Goal: Information Seeking & Learning: Learn about a topic

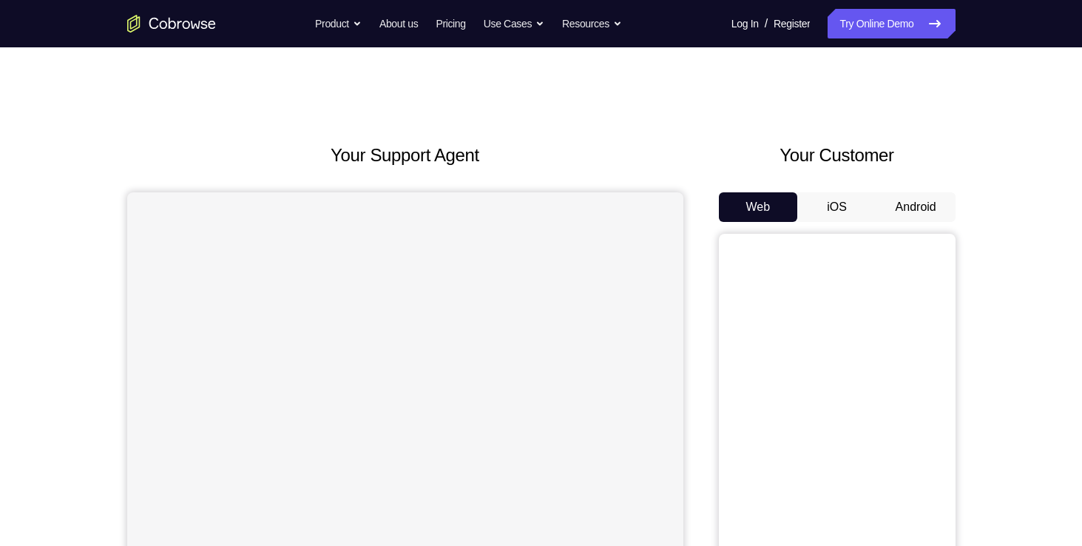
click at [871, 203] on button "iOS" at bounding box center [836, 207] width 79 height 30
click at [916, 203] on button "Android" at bounding box center [915, 207] width 79 height 30
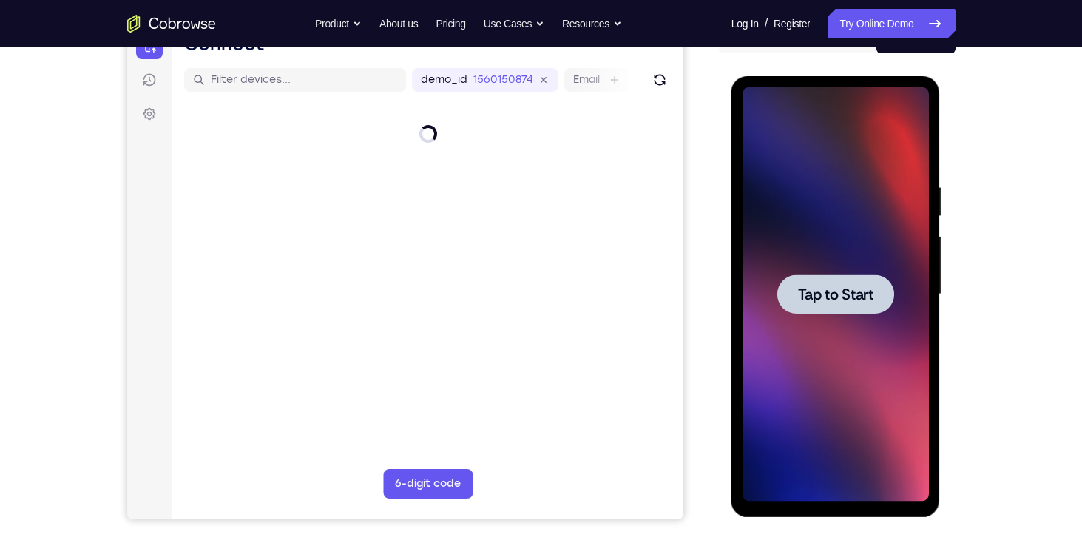
click at [852, 299] on span "Tap to Start" at bounding box center [835, 294] width 75 height 15
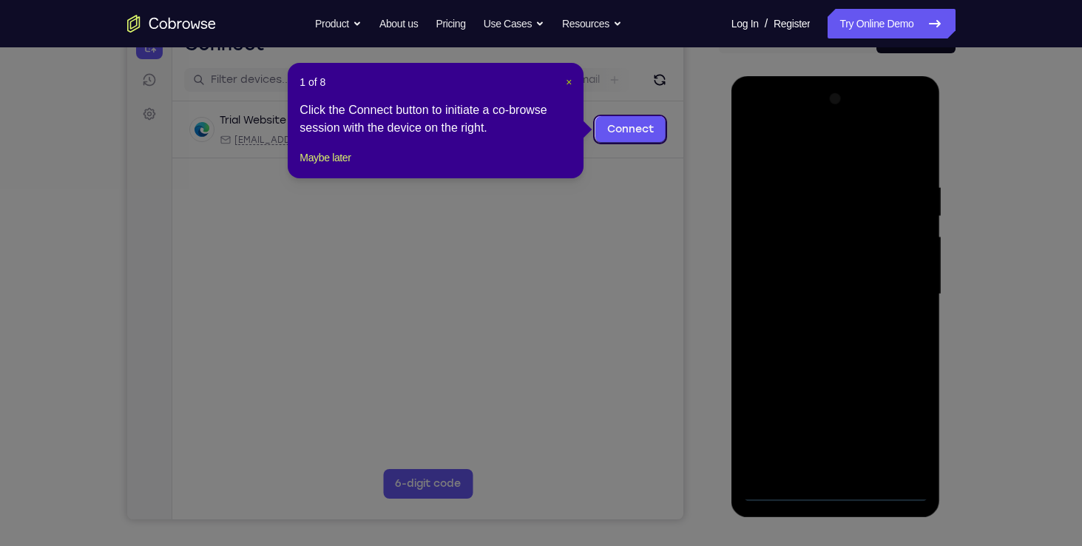
click at [566, 78] on span "×" at bounding box center [569, 82] width 6 height 12
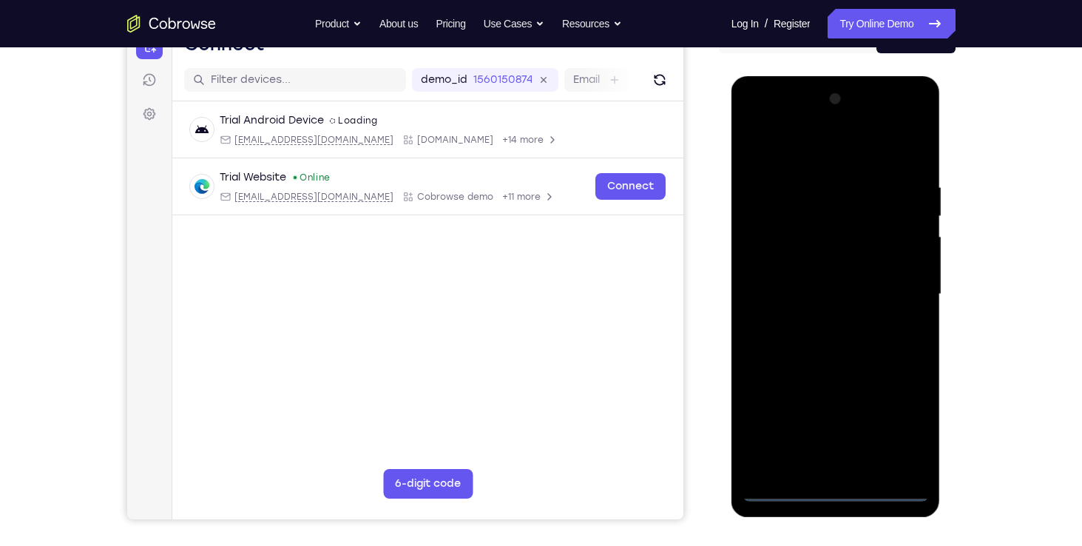
click at [831, 489] on div at bounding box center [835, 294] width 186 height 414
click at [910, 424] on div at bounding box center [835, 294] width 186 height 414
click at [841, 149] on div at bounding box center [835, 294] width 186 height 414
click at [898, 289] on div at bounding box center [835, 294] width 186 height 414
click at [825, 319] on div at bounding box center [835, 294] width 186 height 414
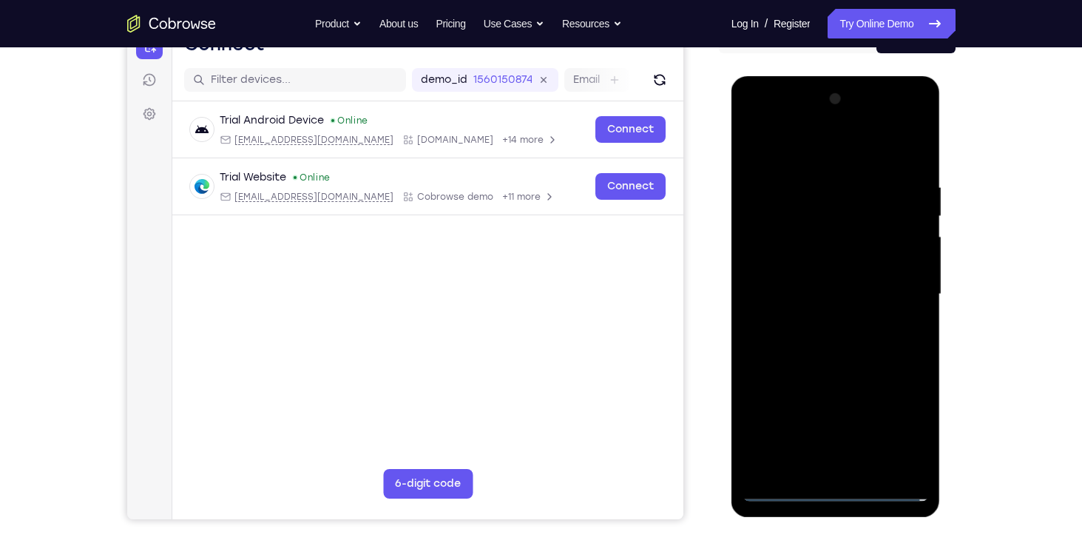
click at [844, 369] on div at bounding box center [835, 294] width 186 height 414
click at [824, 226] on div at bounding box center [835, 294] width 186 height 414
click at [827, 312] on div at bounding box center [835, 294] width 186 height 414
click at [814, 294] on div at bounding box center [835, 294] width 186 height 414
click at [912, 167] on div at bounding box center [835, 294] width 186 height 414
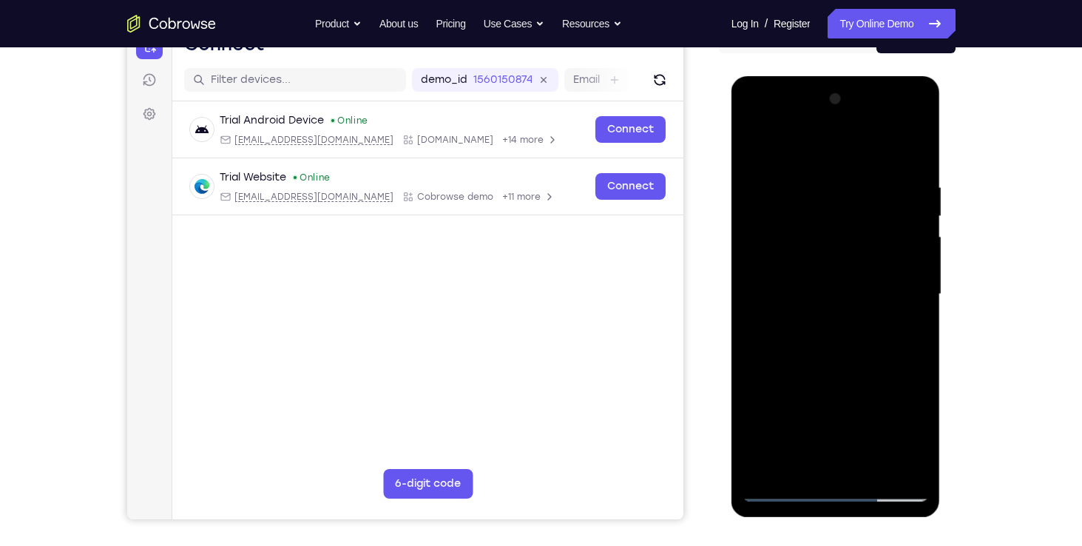
click at [915, 467] on div at bounding box center [835, 294] width 186 height 414
drag, startPoint x: 867, startPoint y: 346, endPoint x: 865, endPoint y: 280, distance: 66.6
click at [865, 280] on div at bounding box center [835, 294] width 186 height 414
click at [760, 433] on div at bounding box center [835, 294] width 186 height 414
click at [870, 472] on div at bounding box center [835, 294] width 186 height 414
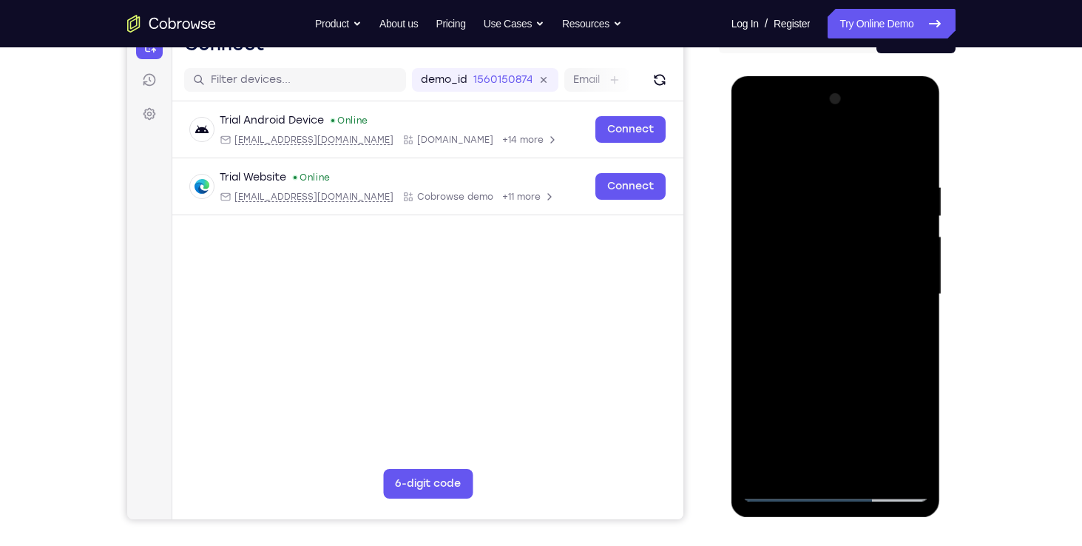
click at [829, 373] on div at bounding box center [835, 294] width 186 height 414
click at [845, 291] on div at bounding box center [835, 294] width 186 height 414
click at [896, 331] on div at bounding box center [835, 294] width 186 height 414
click at [921, 331] on div at bounding box center [835, 294] width 186 height 414
click at [912, 463] on div at bounding box center [835, 294] width 186 height 414
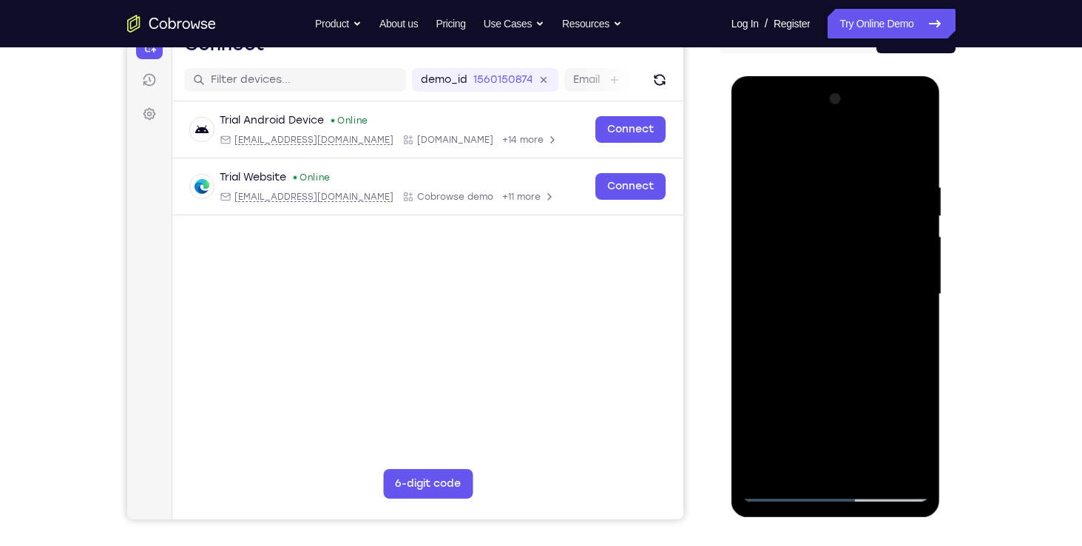
click at [753, 140] on div at bounding box center [835, 294] width 186 height 414
drag, startPoint x: 836, startPoint y: 330, endPoint x: 838, endPoint y: 199, distance: 130.9
click at [838, 199] on div at bounding box center [835, 294] width 186 height 414
drag, startPoint x: 826, startPoint y: 359, endPoint x: 823, endPoint y: 399, distance: 39.3
click at [823, 399] on div at bounding box center [835, 294] width 186 height 414
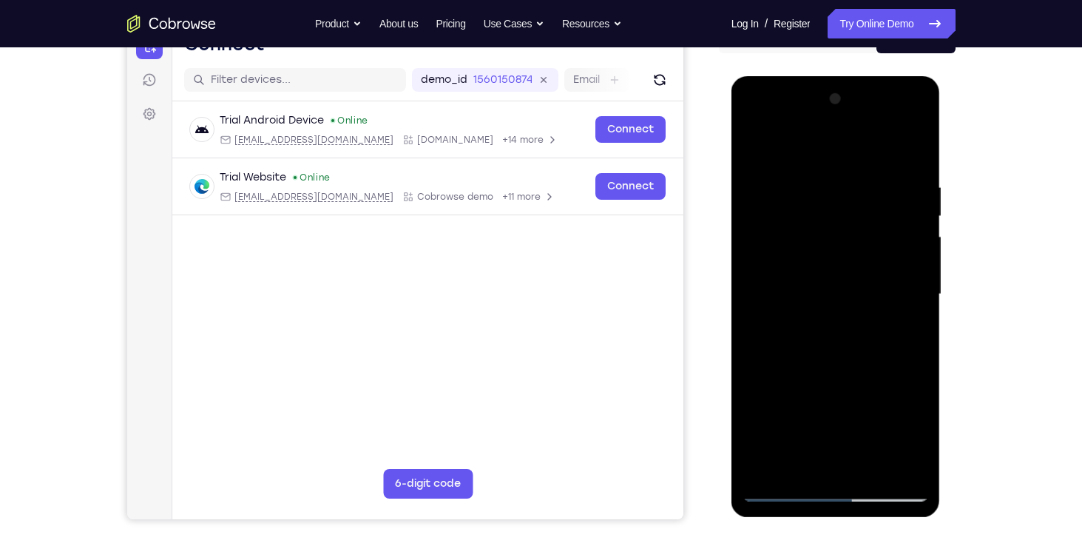
click at [808, 331] on div at bounding box center [835, 294] width 186 height 414
click at [801, 155] on div at bounding box center [835, 294] width 186 height 414
click at [896, 400] on div at bounding box center [835, 294] width 186 height 414
click at [746, 152] on div at bounding box center [835, 294] width 186 height 414
click at [751, 148] on div at bounding box center [835, 294] width 186 height 414
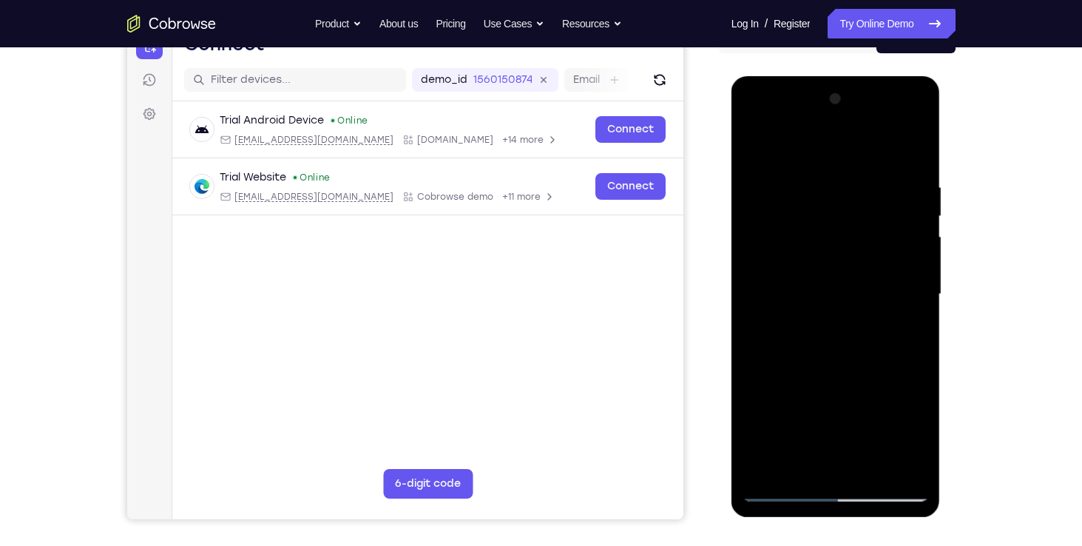
click at [871, 464] on div at bounding box center [835, 294] width 186 height 414
click at [800, 295] on div at bounding box center [835, 294] width 186 height 414
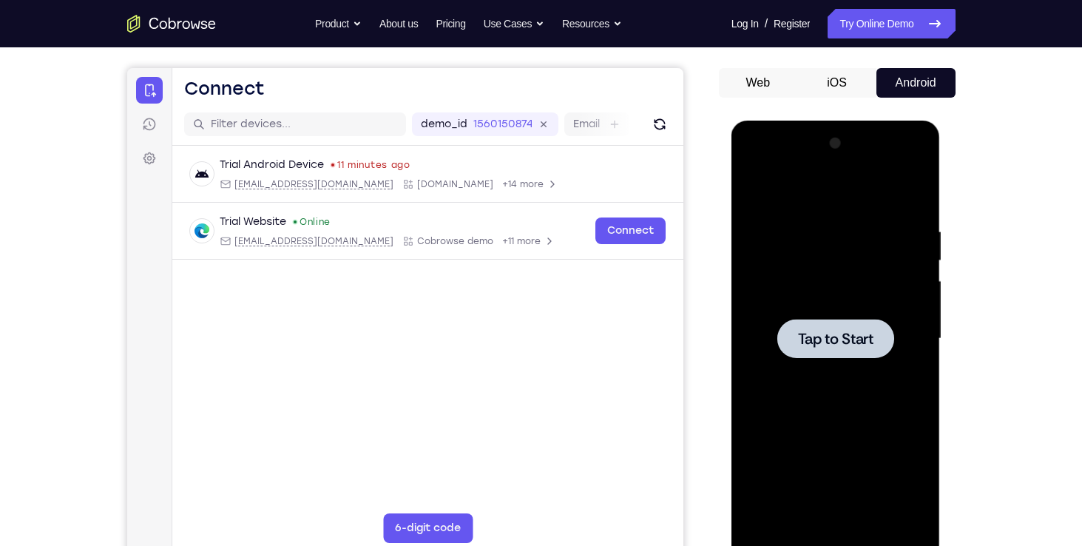
scroll to position [129, 0]
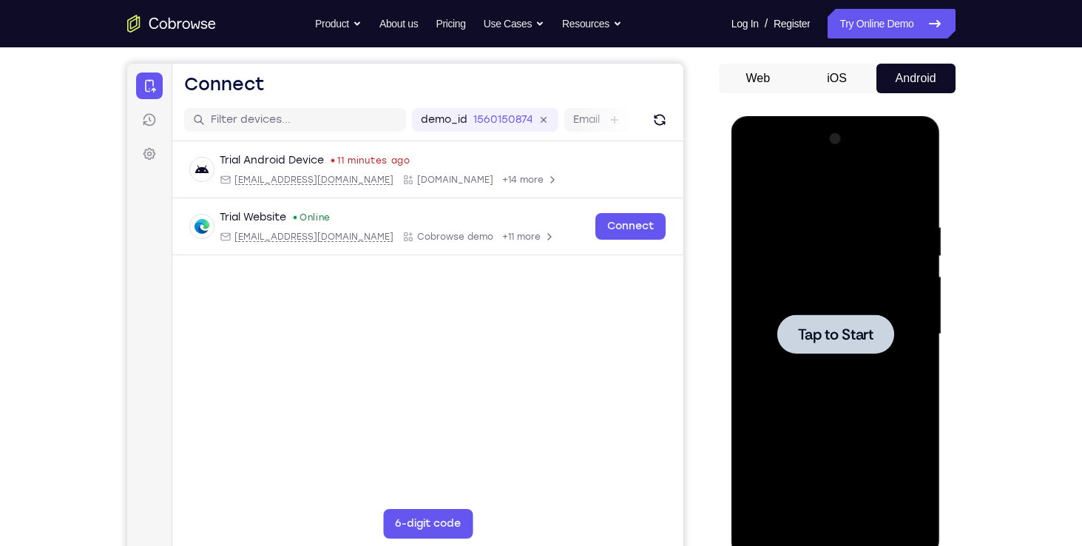
click at [817, 320] on div at bounding box center [835, 333] width 117 height 39
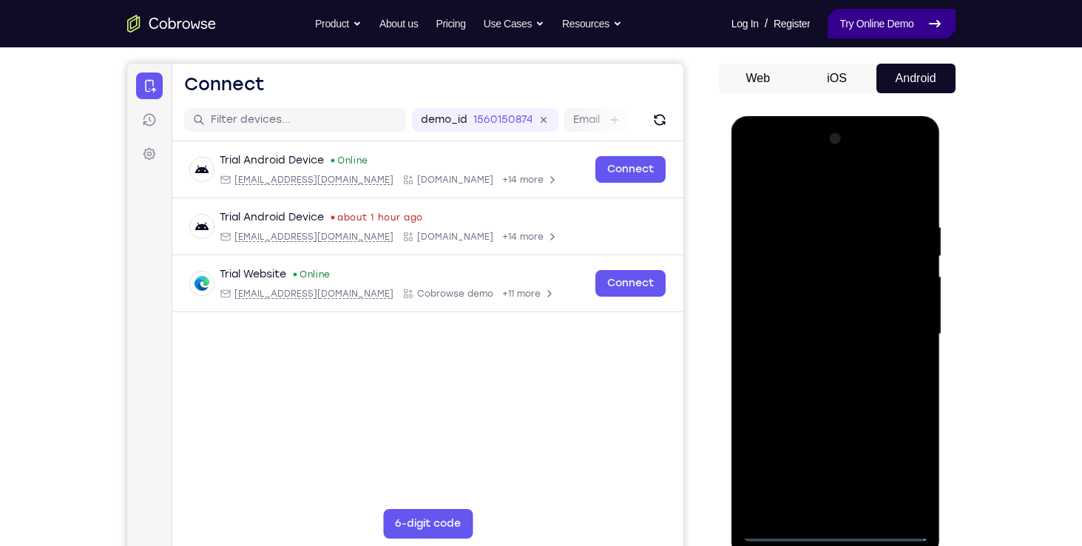
click at [904, 19] on link "Try Online Demo" at bounding box center [891, 24] width 127 height 30
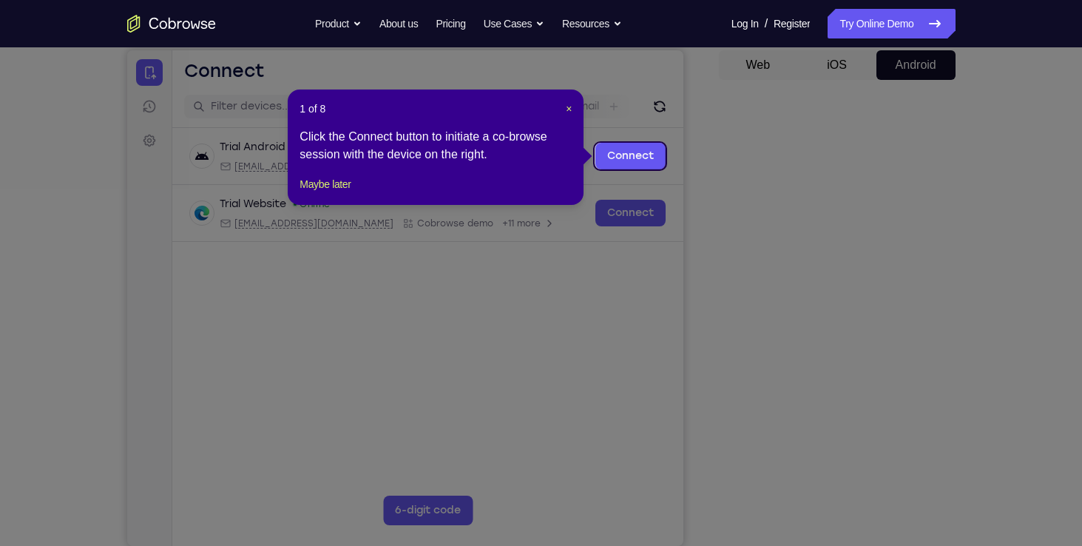
click at [572, 104] on div "1 of 8 × Click the Connect button to initiate a co-browse session with the devi…" at bounding box center [436, 146] width 296 height 115
click at [571, 105] on span "×" at bounding box center [569, 109] width 6 height 12
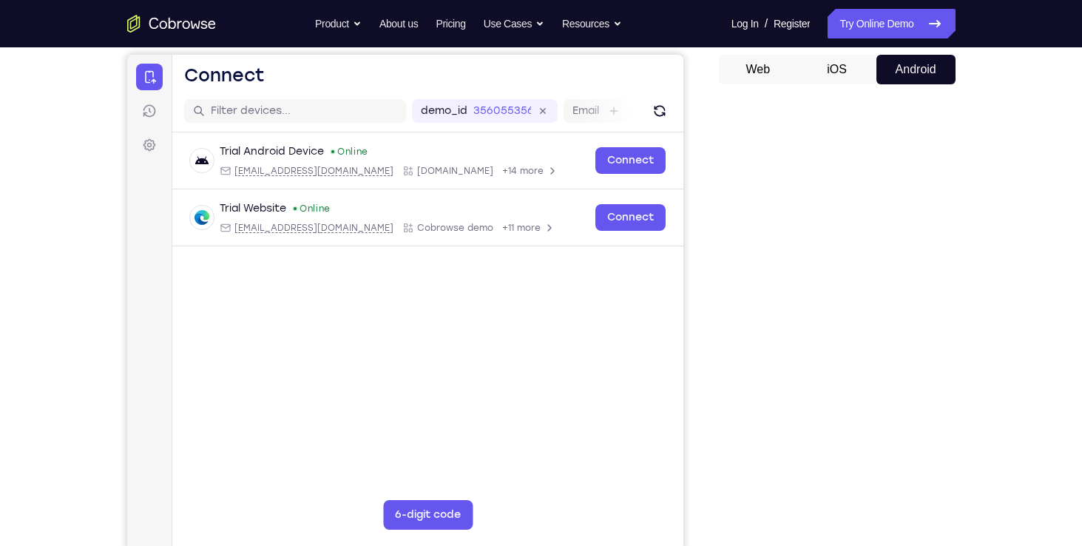
scroll to position [136, 0]
click at [978, 201] on div "Your Support Agent Your Customer Web iOS Android Next Steps We’d be happy to gi…" at bounding box center [541, 398] width 947 height 975
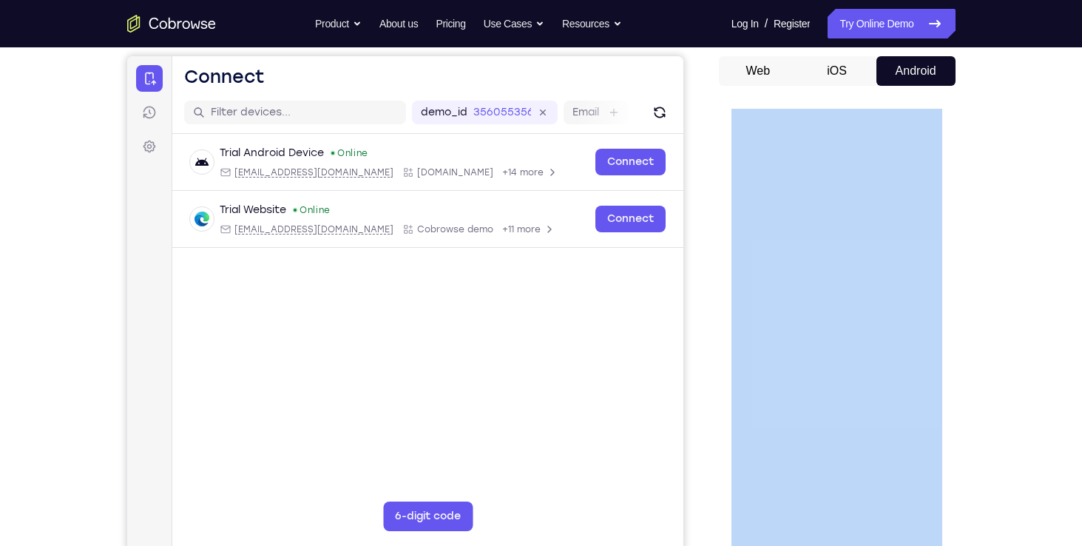
click at [978, 201] on div "Your Support Agent Your Customer Web iOS Android Next Steps We’d be happy to gi…" at bounding box center [541, 398] width 947 height 975
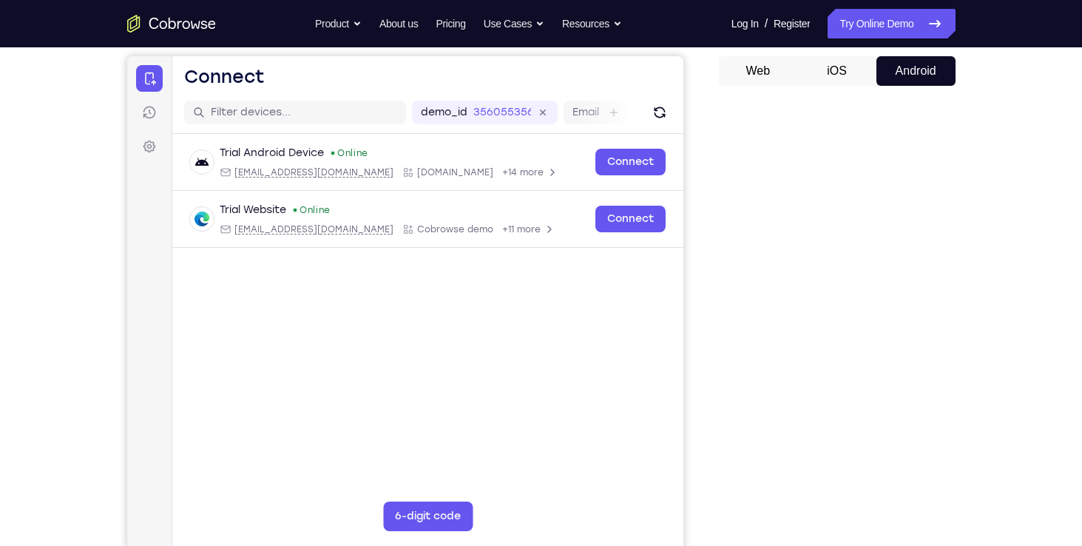
click at [711, 95] on div "Your Support Agent Your Customer Web iOS Android" at bounding box center [541, 279] width 828 height 547
click at [345, 1] on nav "Go back Powerful, Flexible and Trustworthy. Avoid all extra friction for both A…" at bounding box center [541, 23] width 1082 height 47
